Goal: Task Accomplishment & Management: Use online tool/utility

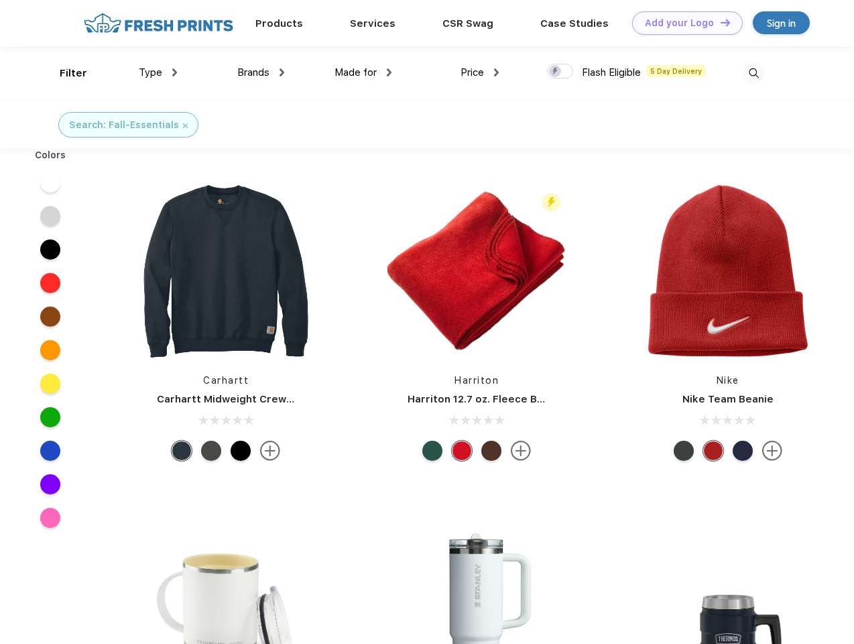
scroll to position [1, 0]
click at [683, 23] on link "Add your Logo Design Tool" at bounding box center [687, 22] width 111 height 23
click at [0, 0] on div "Design Tool" at bounding box center [0, 0] width 0 height 0
click at [720, 22] on link "Add your Logo Design Tool" at bounding box center [687, 22] width 111 height 23
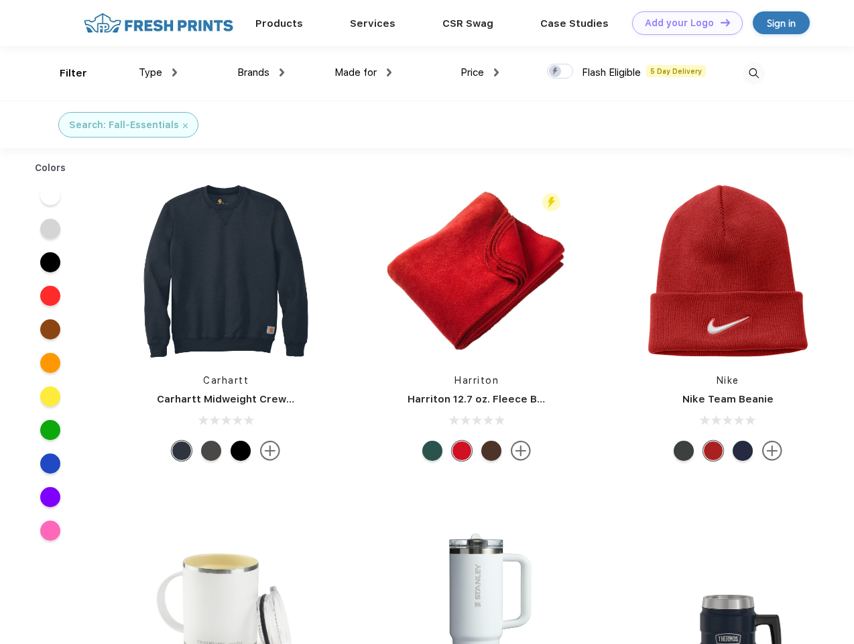
click at [64, 73] on div "Filter" at bounding box center [73, 73] width 27 height 15
click at [158, 72] on span "Type" at bounding box center [150, 72] width 23 height 12
click at [261, 72] on span "Brands" at bounding box center [253, 72] width 32 height 12
click at [363, 72] on span "Made for" at bounding box center [356, 72] width 42 height 12
click at [480, 72] on span "Price" at bounding box center [472, 72] width 23 height 12
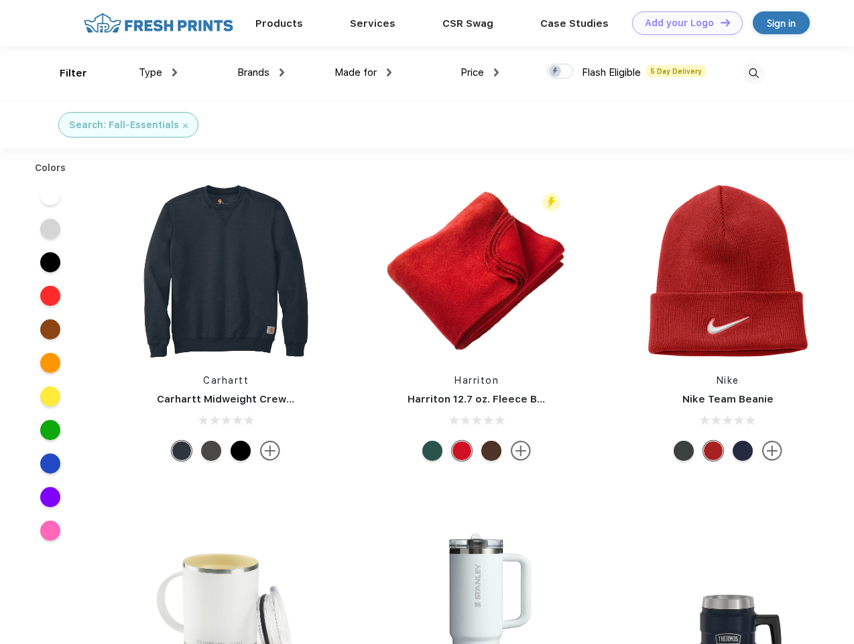
click at [561, 72] on div at bounding box center [560, 71] width 26 height 15
click at [556, 72] on input "checkbox" at bounding box center [551, 67] width 9 height 9
click at [754, 73] on img at bounding box center [754, 73] width 22 height 22
